Goal: Navigation & Orientation: Find specific page/section

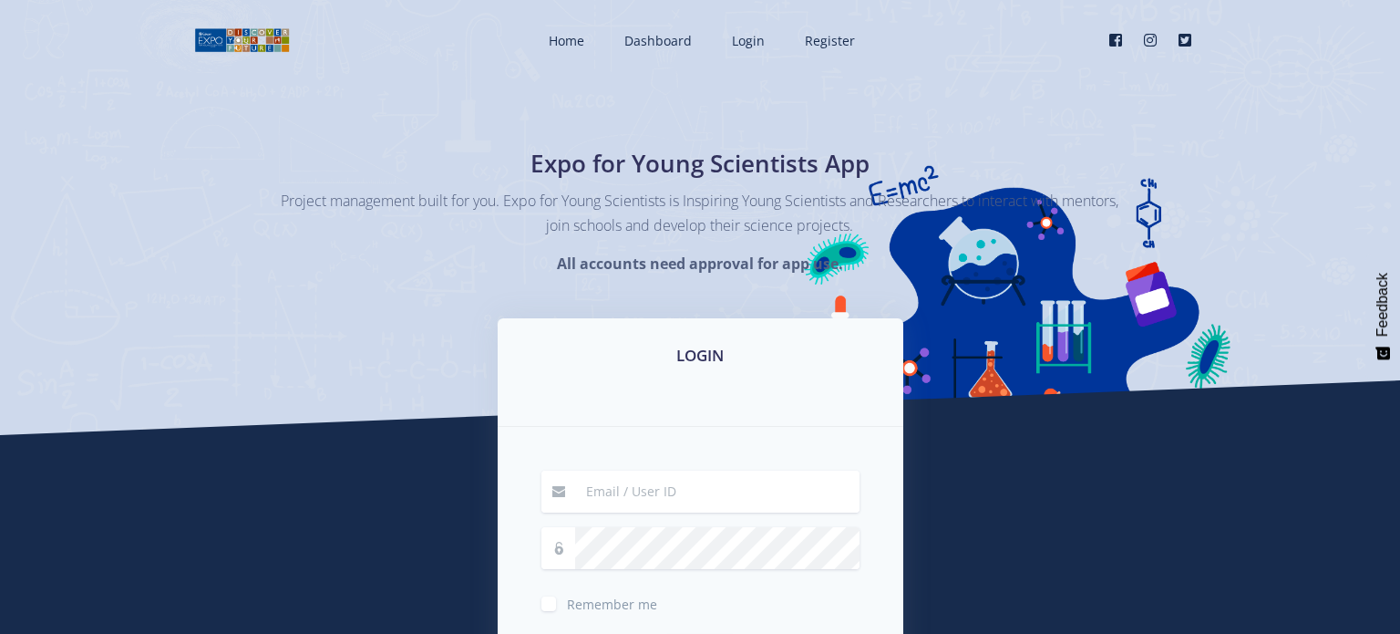
scroll to position [120, 0]
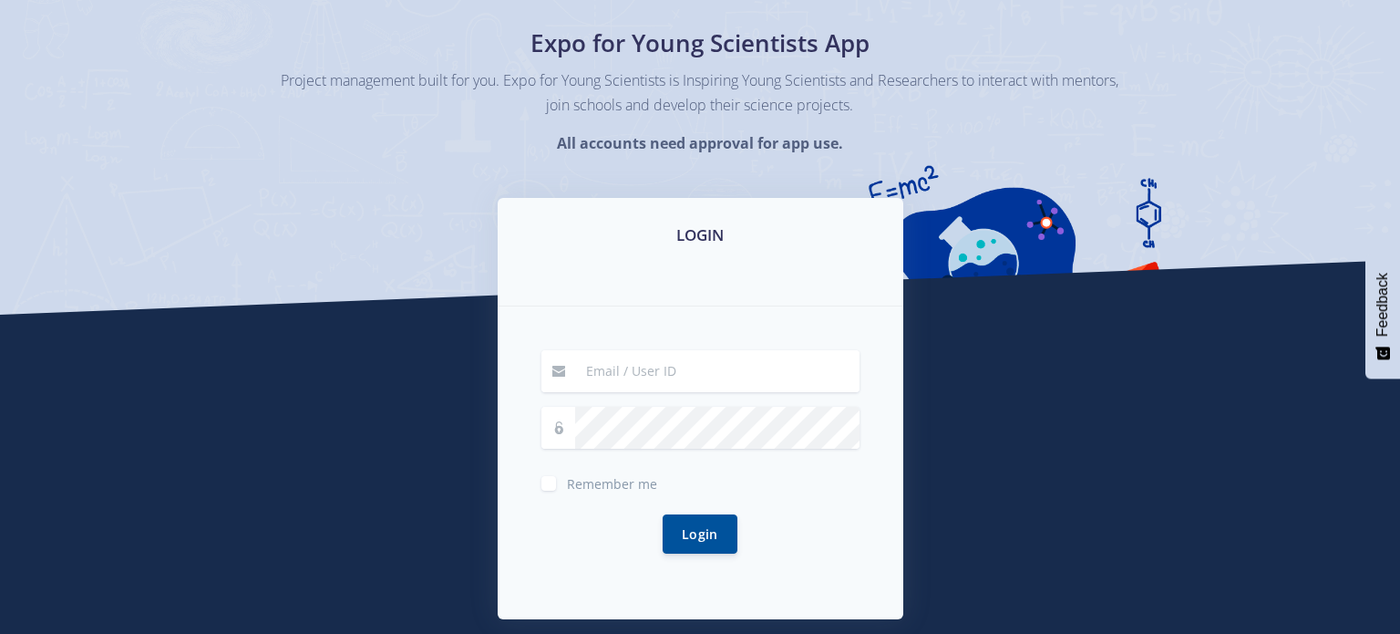
type input "[EMAIL_ADDRESS][DOMAIN_NAME]"
click at [493, 549] on div "LOGIN [EMAIL_ADDRESS][DOMAIN_NAME] Remember me" at bounding box center [700, 433] width 433 height 470
click at [718, 538] on button "Login" at bounding box center [700, 532] width 75 height 39
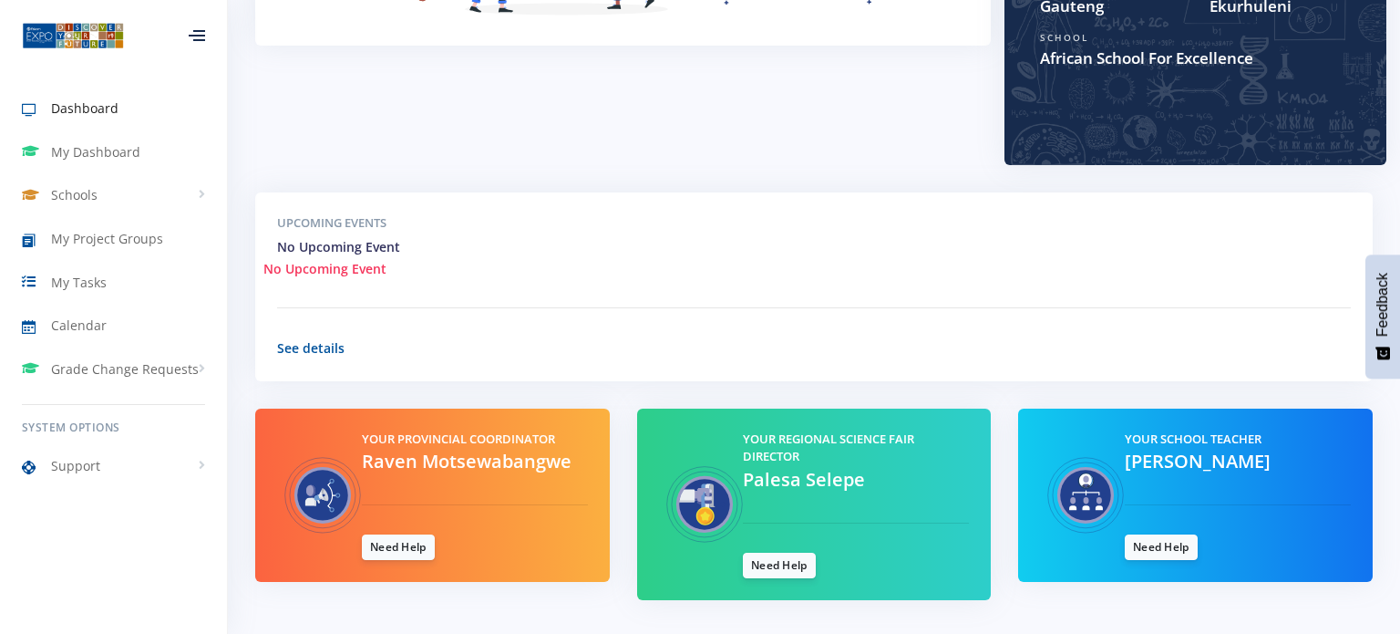
scroll to position [490, 0]
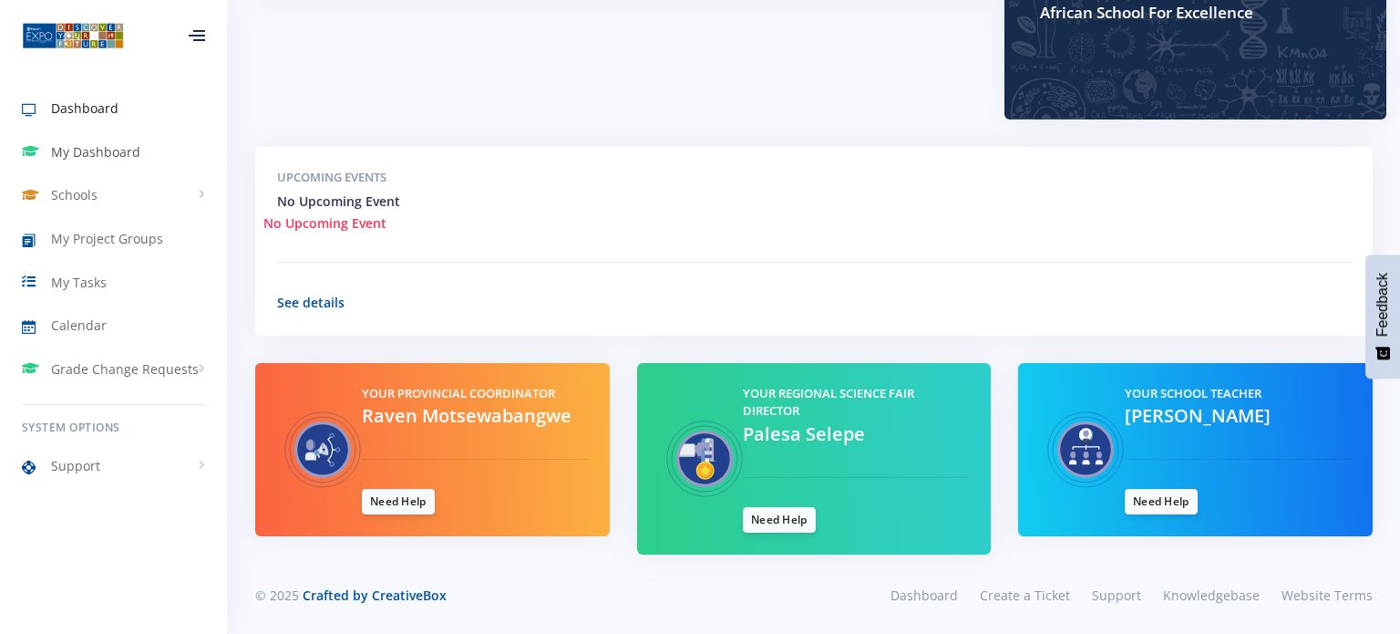
click at [107, 154] on span "My Dashboard" at bounding box center [95, 151] width 89 height 19
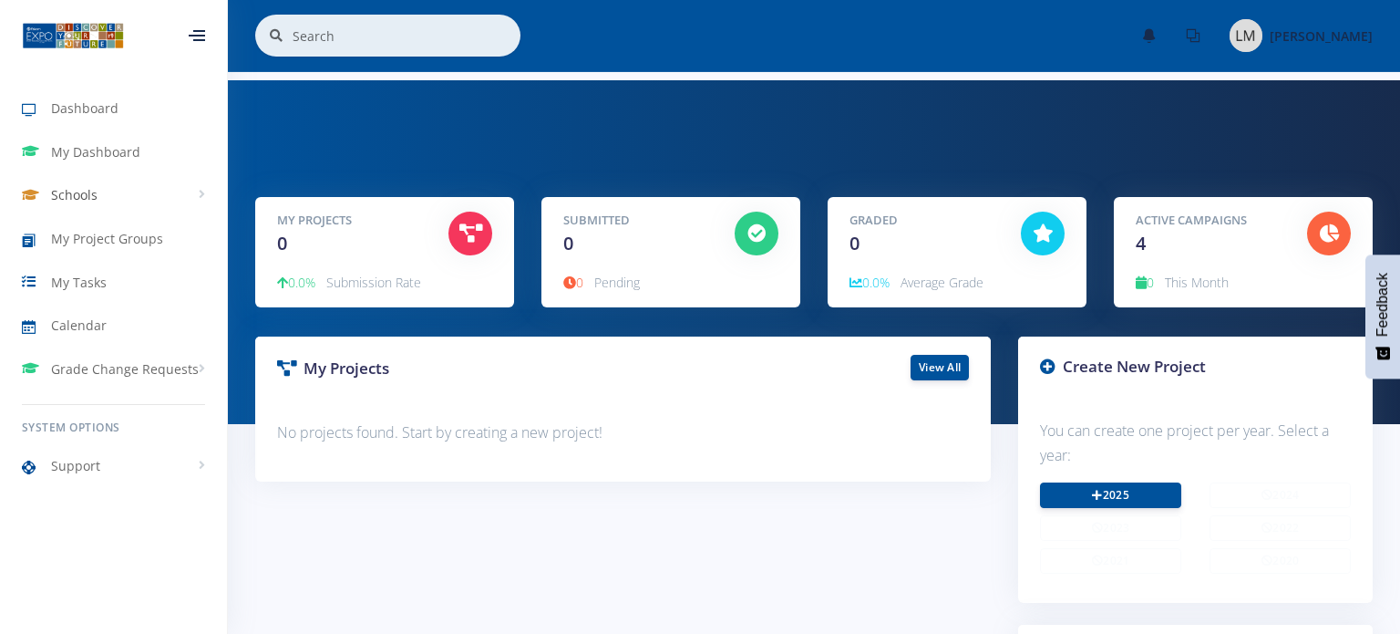
click at [62, 196] on span "Schools" at bounding box center [74, 194] width 46 height 19
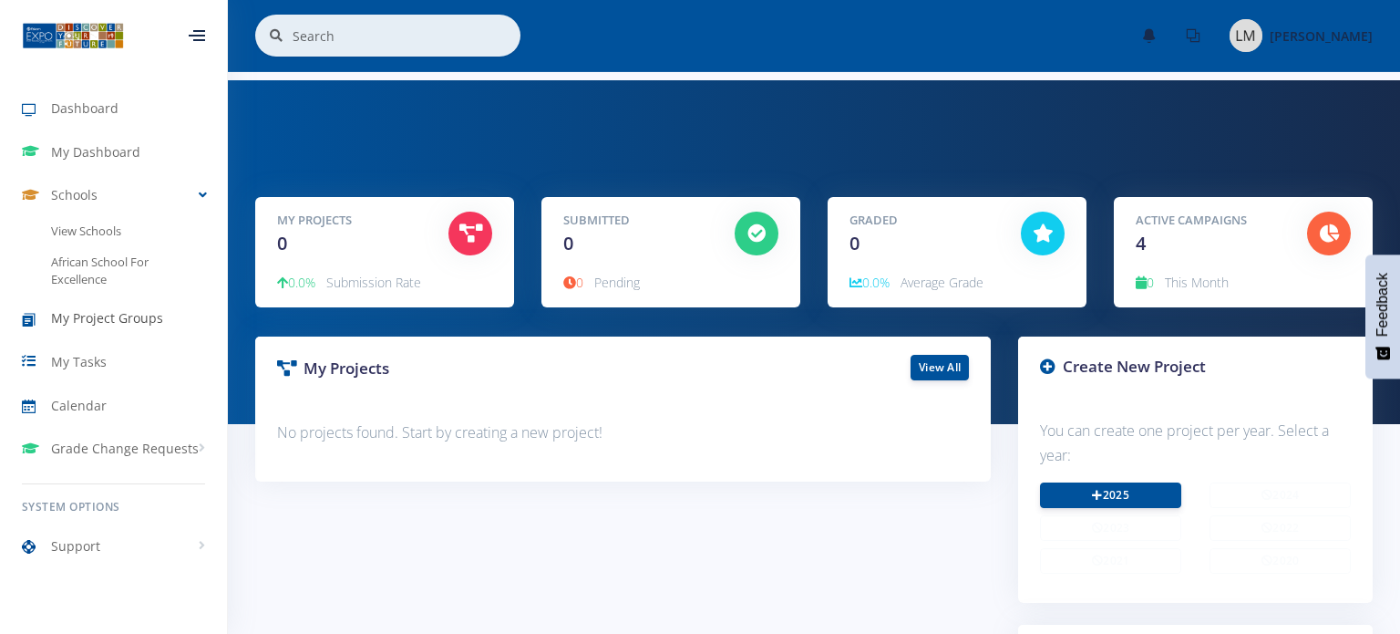
click at [71, 324] on span "My Project Groups" at bounding box center [107, 317] width 112 height 19
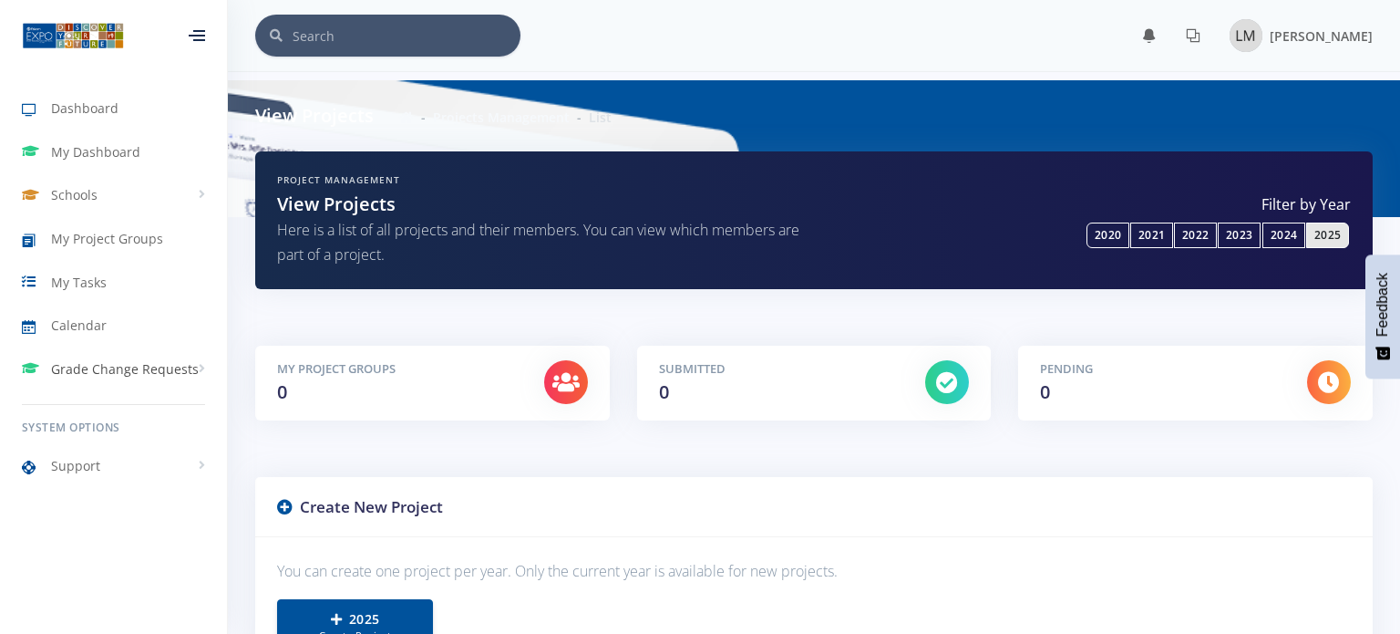
click at [98, 370] on span "Grade Change Requests" at bounding box center [125, 368] width 148 height 19
click at [114, 113] on span "Dashboard" at bounding box center [84, 107] width 67 height 19
